Goal: Navigation & Orientation: Understand site structure

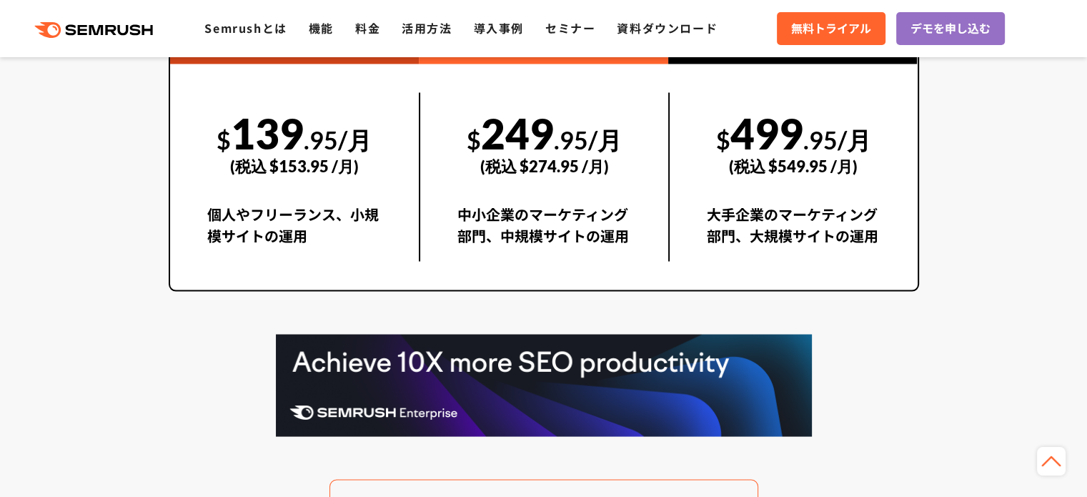
scroll to position [5156, 0]
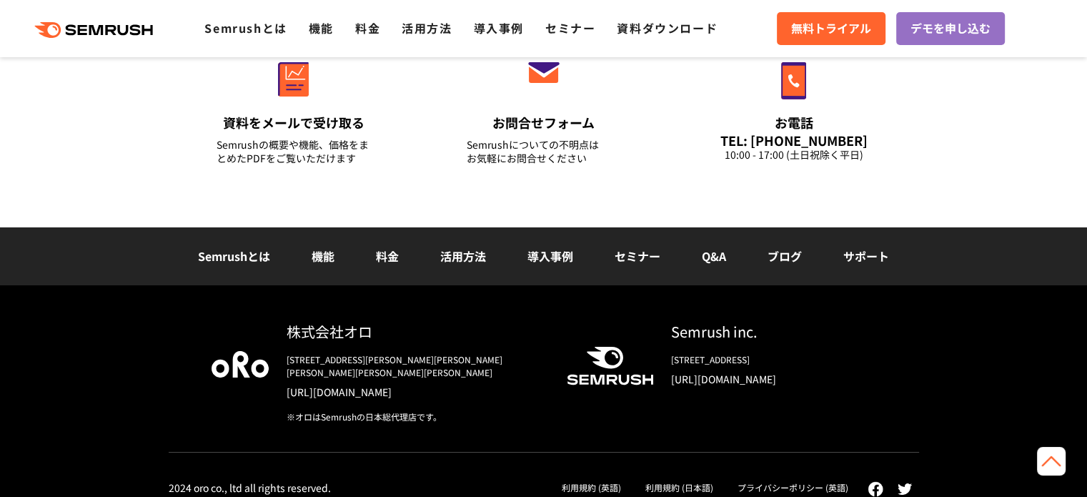
click at [806, 481] on link "プライバシーポリシー (英語)" at bounding box center [793, 487] width 111 height 12
click at [586, 481] on link "利用規約 (英語)" at bounding box center [591, 487] width 59 height 12
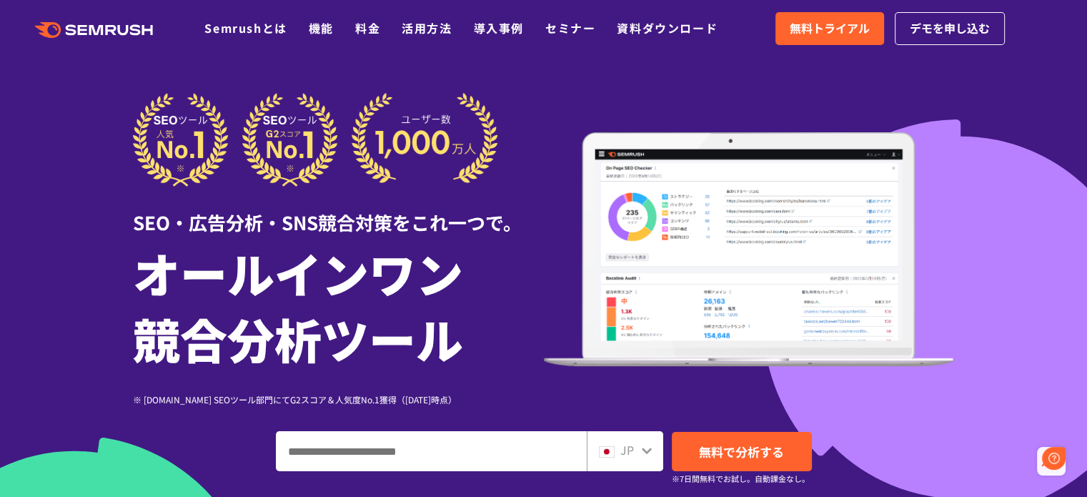
scroll to position [0, 0]
click at [114, 37] on icon ".cls {fill: #FF642D;}" at bounding box center [95, 30] width 162 height 16
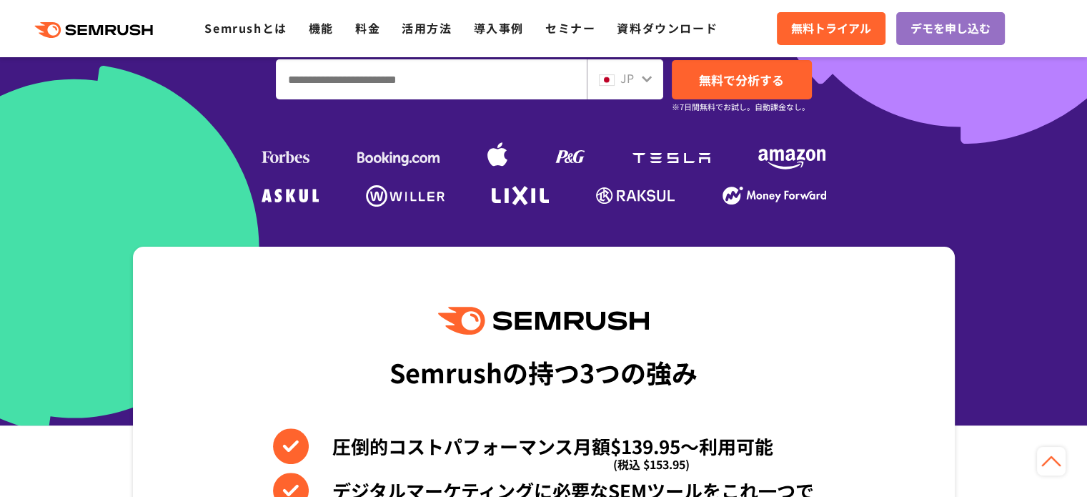
scroll to position [214, 0]
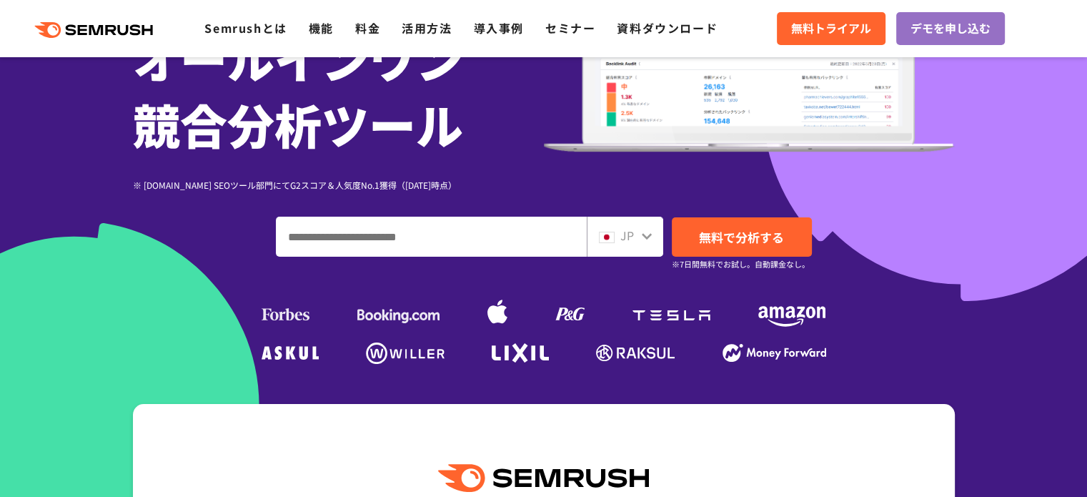
click at [641, 239] on icon at bounding box center [646, 235] width 11 height 11
click at [636, 246] on div "JP" at bounding box center [625, 237] width 76 height 40
